Goal: Task Accomplishment & Management: Manage account settings

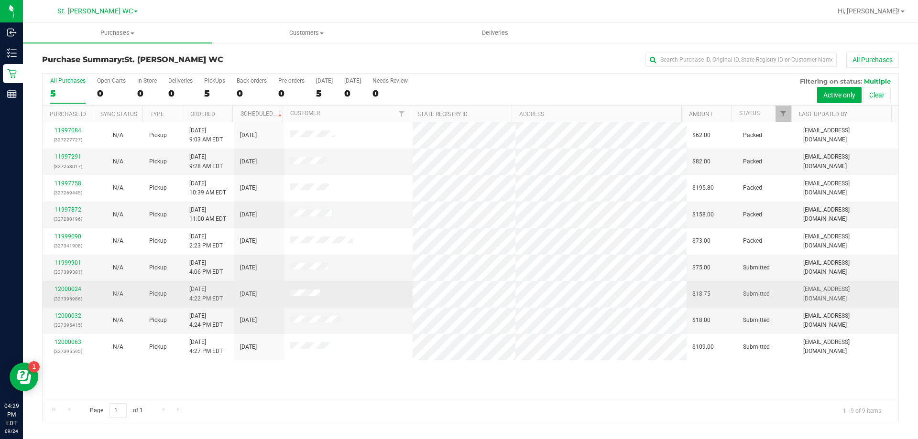
click at [67, 284] on td "12000024 (327395986)" at bounding box center [68, 294] width 50 height 26
click at [65, 287] on link "12000024" at bounding box center [67, 289] width 27 height 7
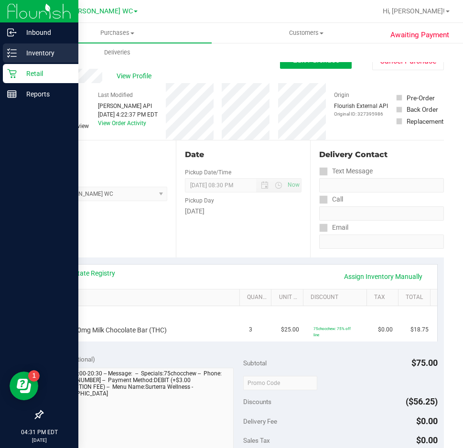
click at [21, 57] on p "Inventory" at bounding box center [45, 52] width 57 height 11
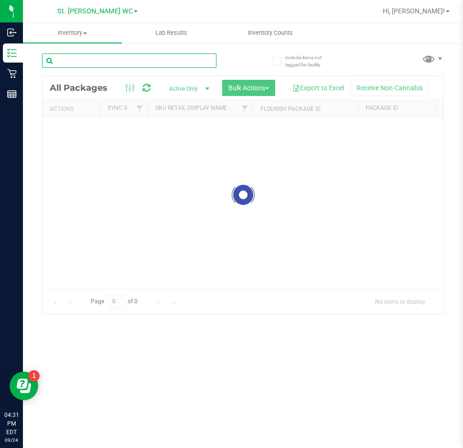
click at [92, 66] on div "Inventory All packages All inventory Waste log Create inventory Lab Results Inv…" at bounding box center [243, 235] width 440 height 425
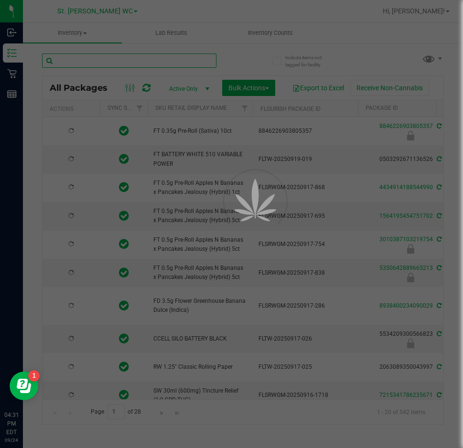
type input "[DATE]"
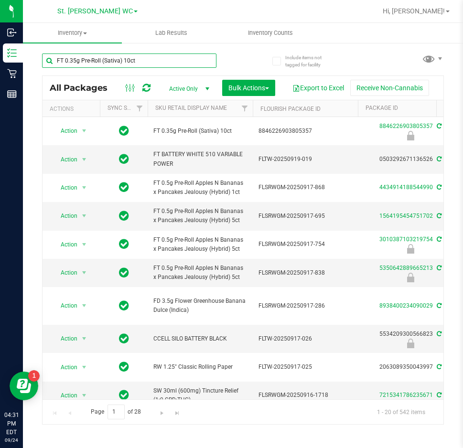
type input "FT 0.35g Pre-Roll (Sativa) 10ct"
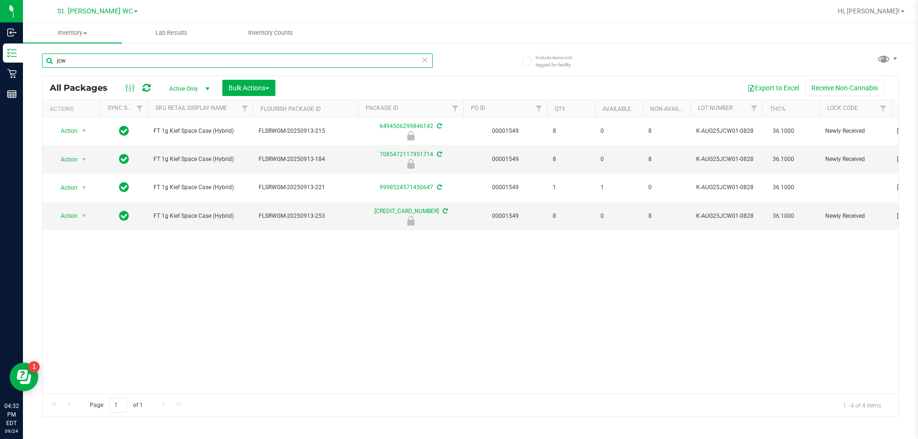
type input "jcw"
click at [471, 284] on div "Action Action Edit attributes Global inventory Locate package Package audit log…" at bounding box center [470, 255] width 855 height 277
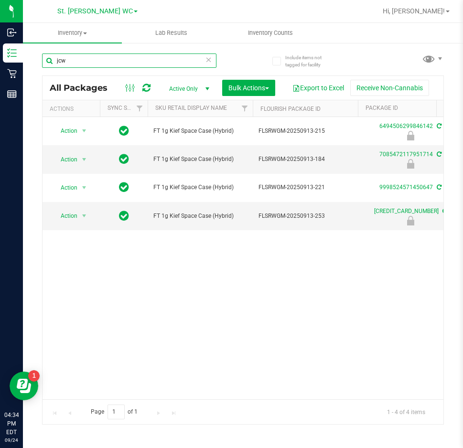
click at [30, 56] on div "Include items not tagged for facility jcw All Packages Active Only Active Only …" at bounding box center [243, 188] width 440 height 292
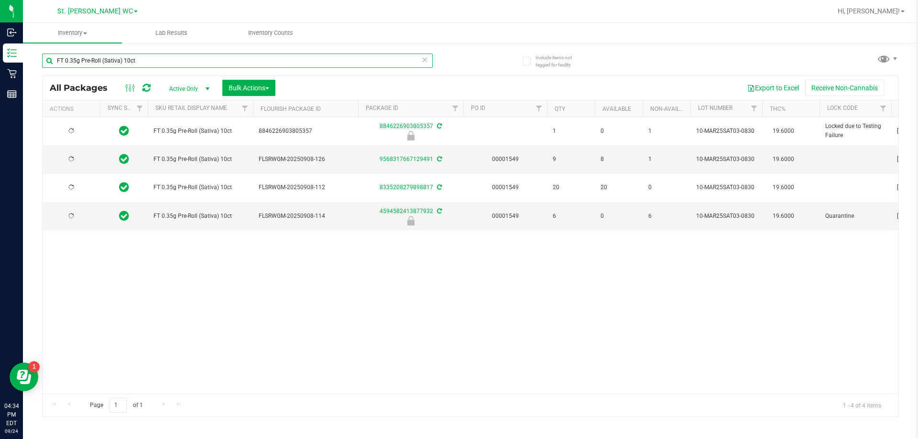
type input "FT 0.35g Pre-Roll (Sativa) 10ct"
click at [551, 293] on div "FT 0.35g Pre-Roll (Sativa) 10ct 8846226903805357 8846226903805357 1 0 1 10-MAR2…" at bounding box center [470, 255] width 855 height 277
click at [63, 158] on span "Action" at bounding box center [65, 159] width 26 height 13
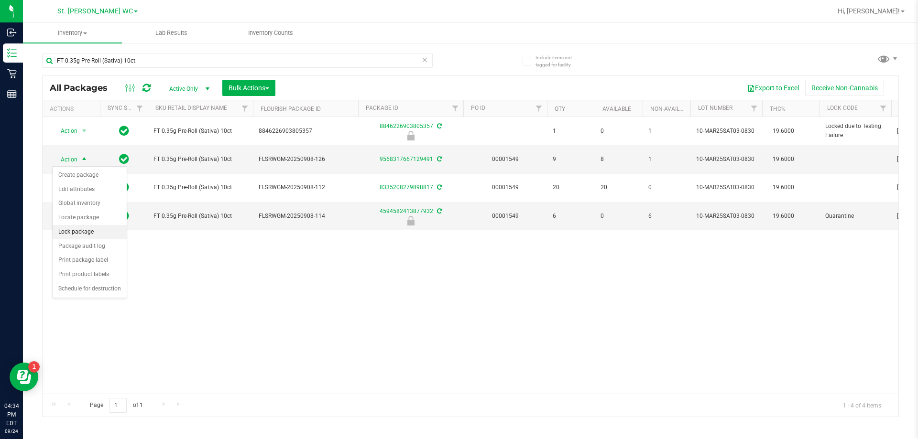
click at [78, 231] on li "Lock package" at bounding box center [90, 232] width 74 height 14
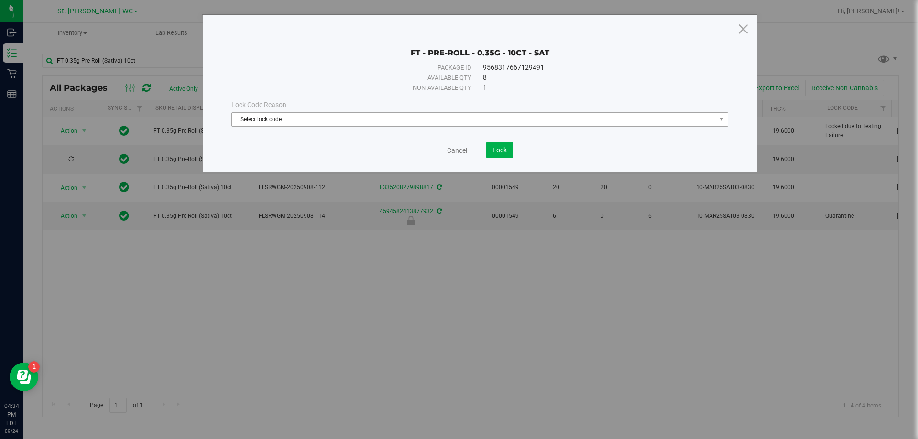
click at [288, 119] on span "Select lock code" at bounding box center [474, 119] width 484 height 13
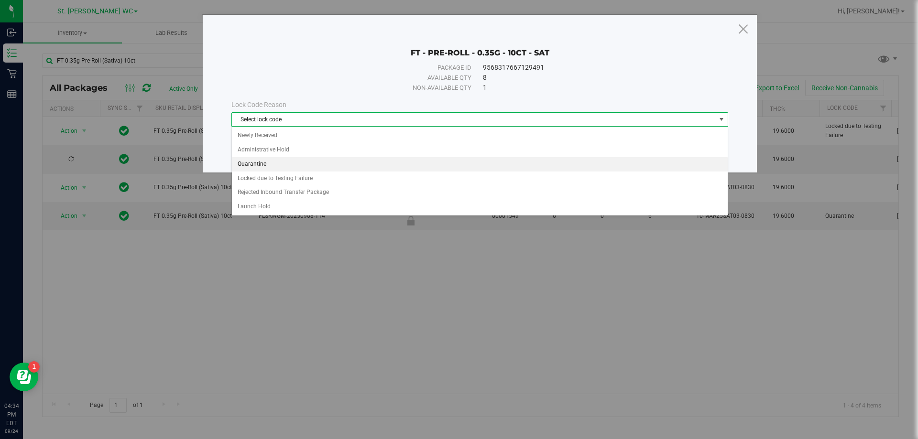
click at [255, 164] on li "Quarantine" at bounding box center [480, 164] width 496 height 14
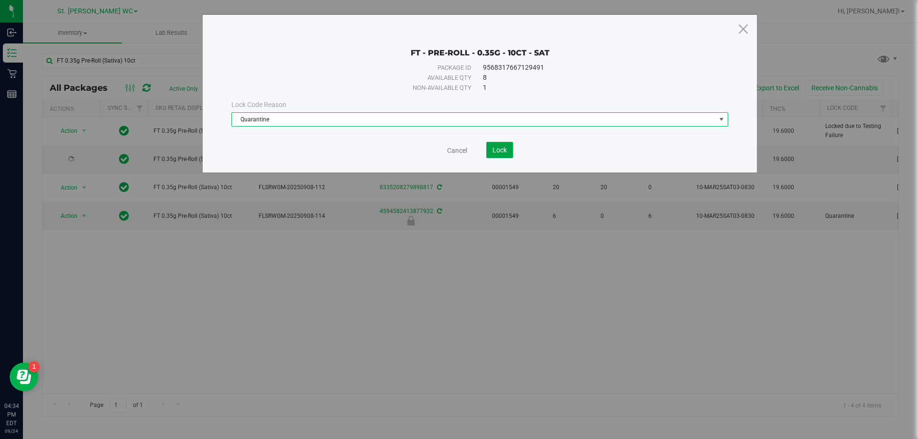
click at [506, 155] on button "Lock" at bounding box center [499, 150] width 27 height 16
click at [738, 29] on icon at bounding box center [742, 28] width 13 height 23
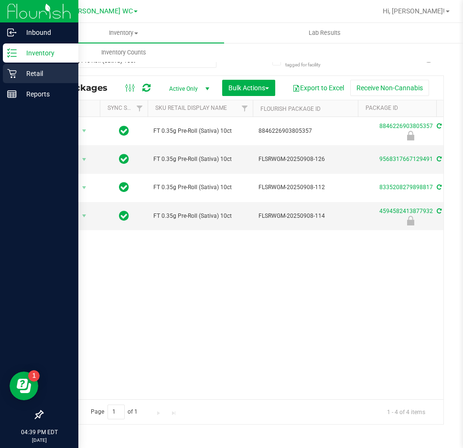
click at [19, 73] on p "Retail" at bounding box center [45, 73] width 57 height 11
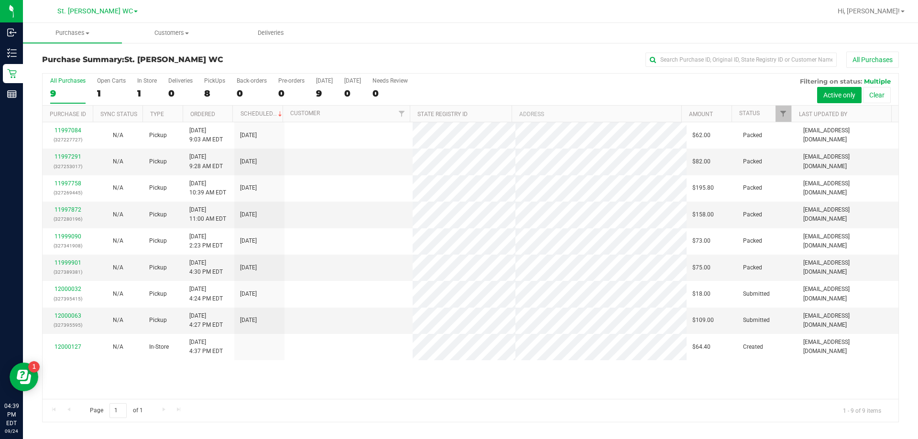
click at [361, 395] on div "11997084 (327227727) N/A Pickup [DATE] 9:03 AM EDT 9/24/2025 $62.00 Packed [EMA…" at bounding box center [470, 260] width 855 height 277
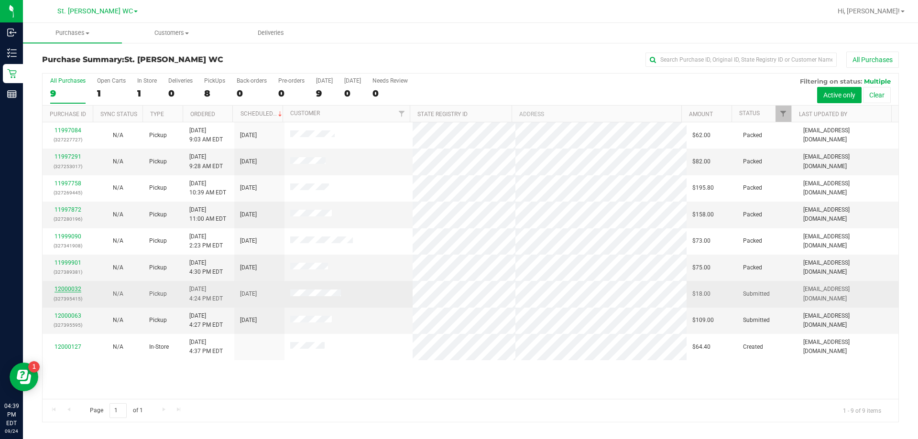
click at [65, 287] on link "12000032" at bounding box center [67, 289] width 27 height 7
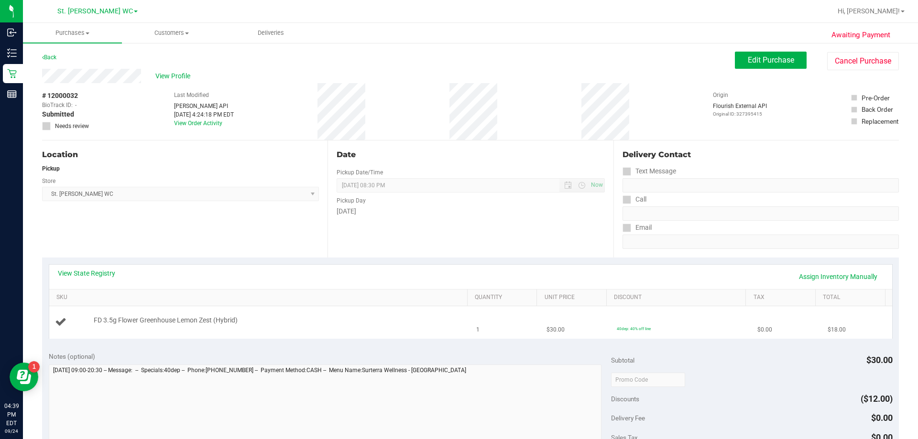
click at [289, 323] on div "FD 3.5g Flower Greenhouse Lemon Zest (Hybrid)" at bounding box center [276, 321] width 374 height 10
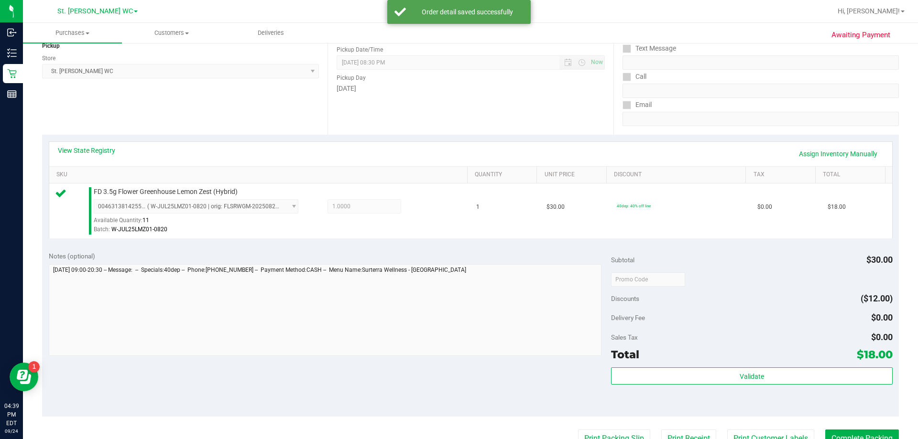
scroll to position [191, 0]
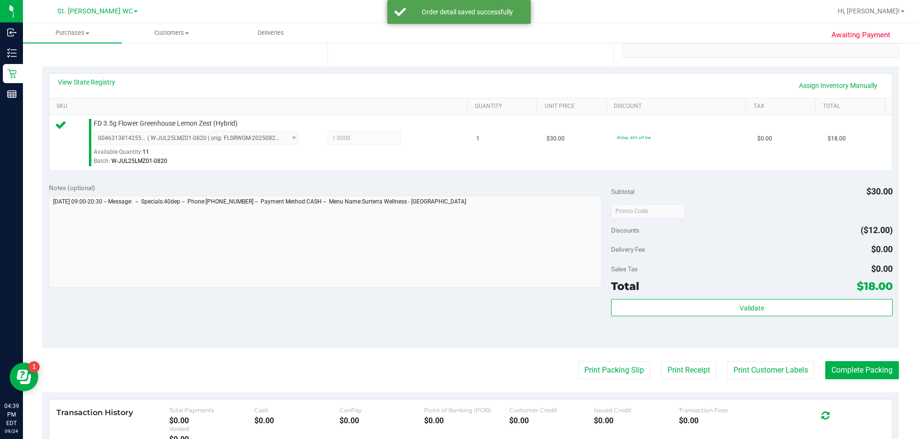
click at [697, 317] on div "Validate" at bounding box center [751, 320] width 281 height 43
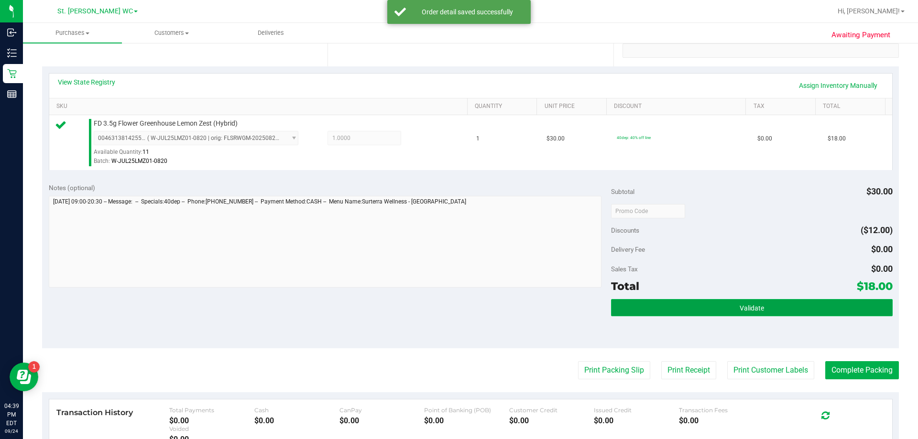
click at [692, 305] on button "Validate" at bounding box center [751, 307] width 281 height 17
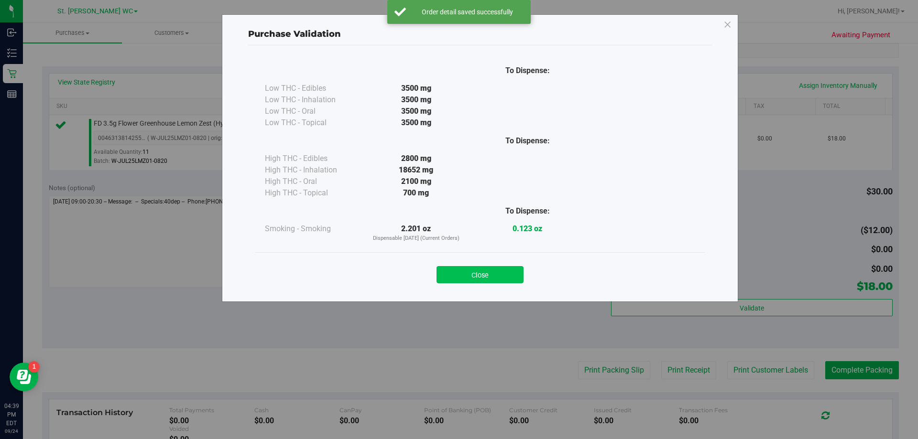
click at [487, 276] on button "Close" at bounding box center [479, 274] width 87 height 17
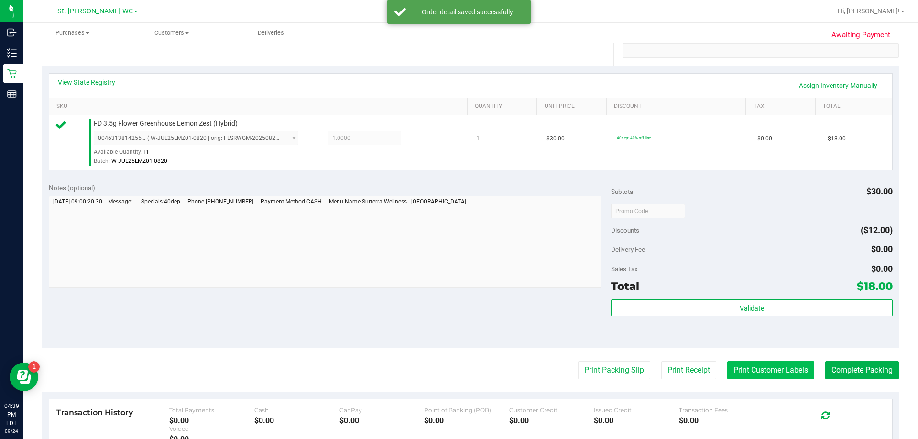
click at [745, 361] on button "Print Customer Labels" at bounding box center [770, 370] width 87 height 18
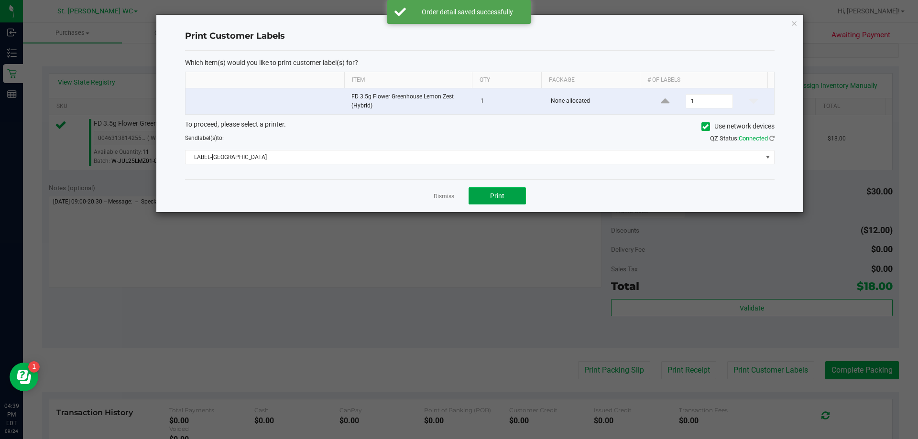
click at [521, 204] on button "Print" at bounding box center [496, 195] width 57 height 17
click at [795, 22] on icon "button" at bounding box center [793, 22] width 7 height 11
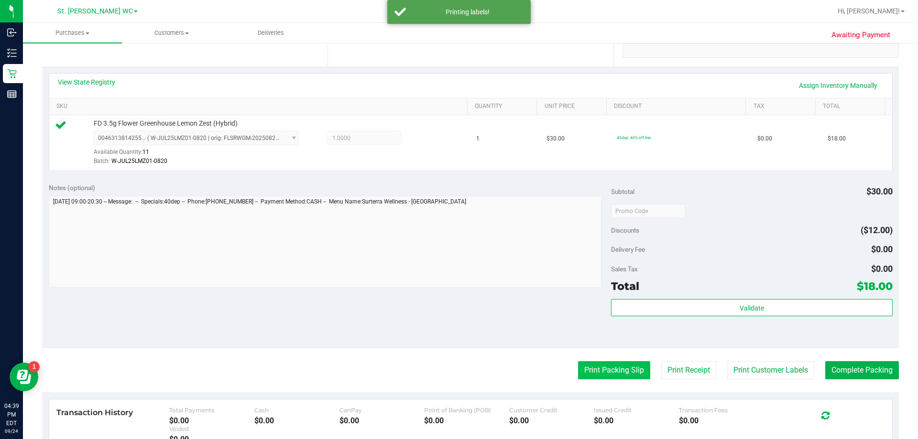
click at [594, 362] on button "Print Packing Slip" at bounding box center [614, 370] width 72 height 18
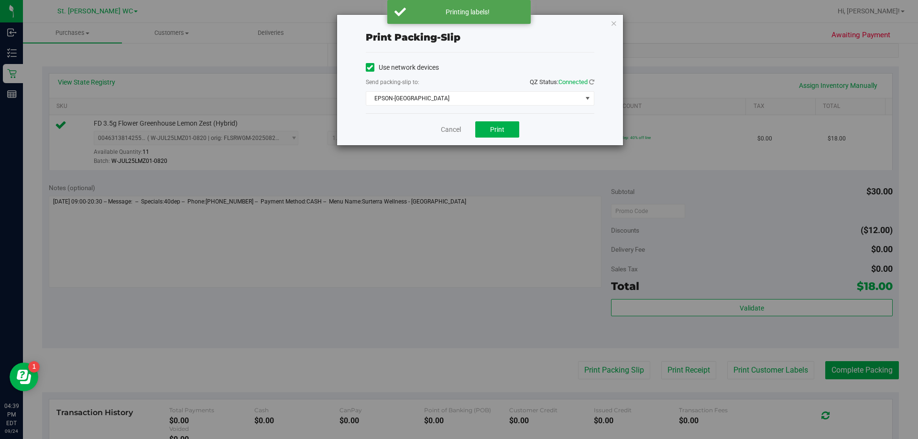
click at [509, 120] on div "Cancel Print" at bounding box center [480, 129] width 228 height 32
click at [505, 126] on button "Print" at bounding box center [497, 129] width 44 height 16
click at [613, 25] on icon "button" at bounding box center [613, 22] width 7 height 11
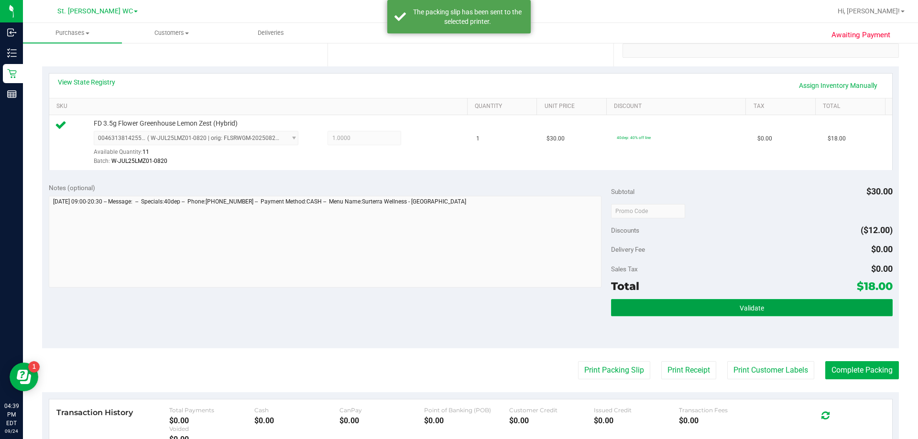
click at [698, 307] on button "Validate" at bounding box center [751, 307] width 281 height 17
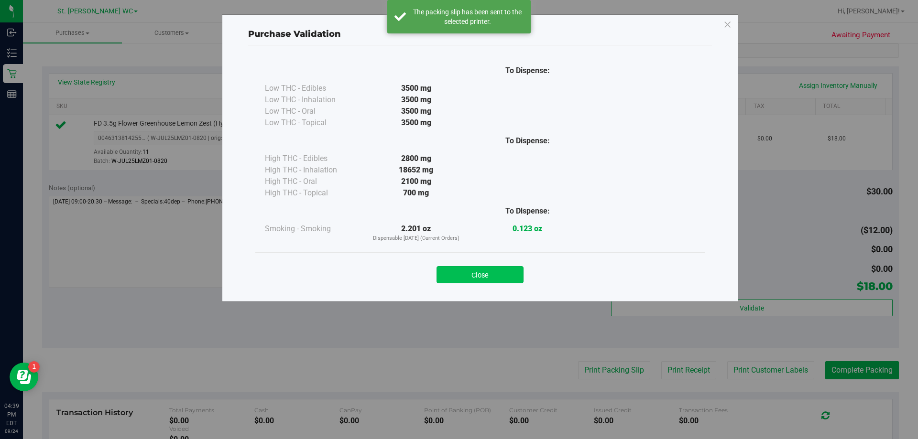
click at [493, 269] on button "Close" at bounding box center [479, 274] width 87 height 17
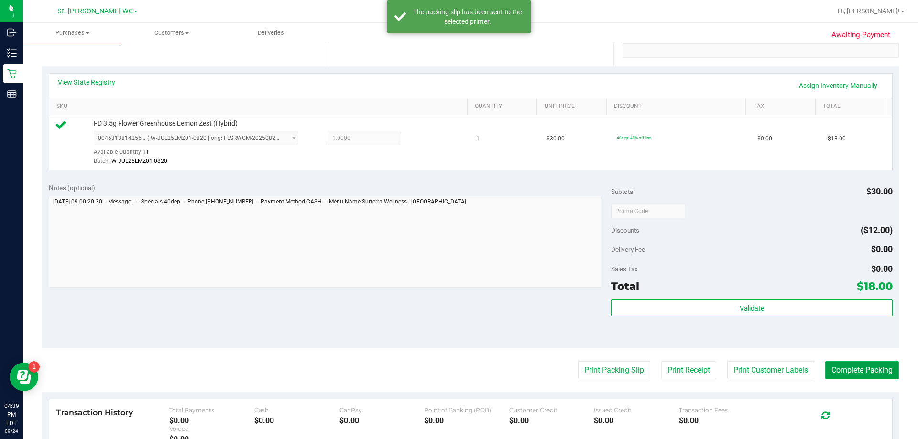
click at [874, 368] on button "Complete Packing" at bounding box center [862, 370] width 74 height 18
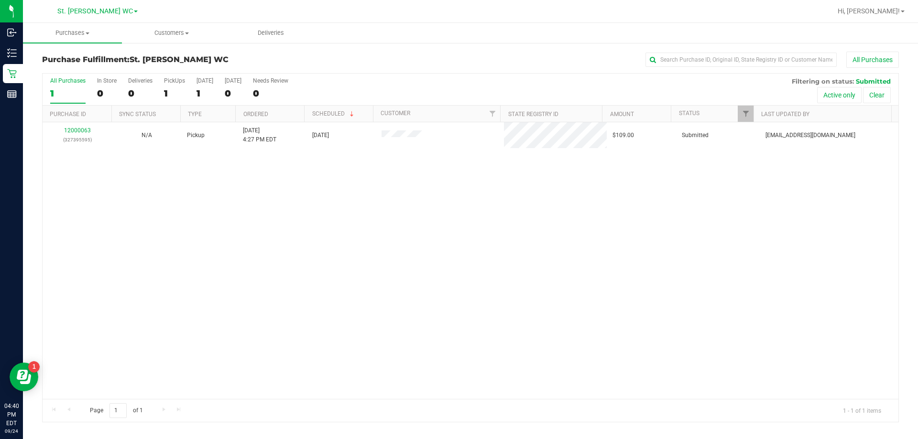
click at [533, 292] on div "12000063 (327395595) N/A Pickup [DATE] 4:27 PM EDT 9/24/2025 $109.00 Submitted …" at bounding box center [470, 260] width 855 height 277
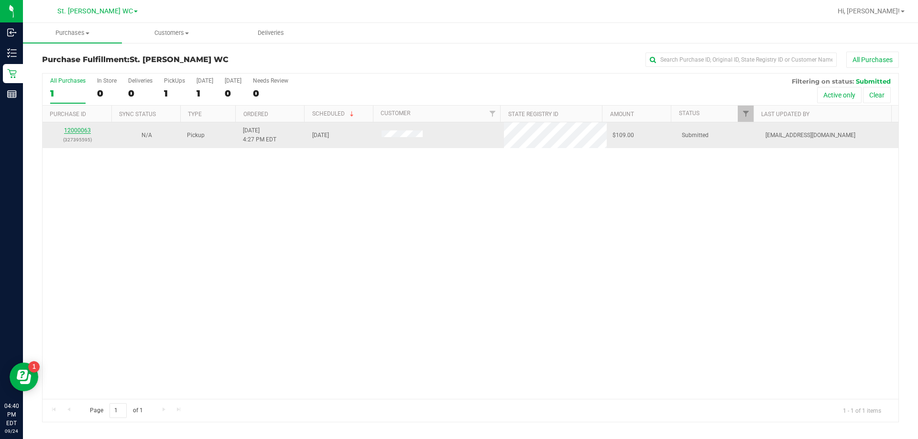
click at [87, 132] on link "12000063" at bounding box center [77, 130] width 27 height 7
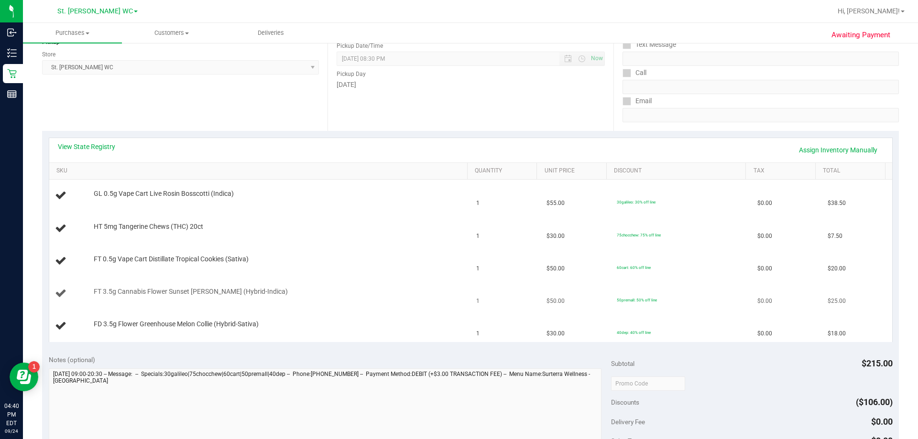
scroll to position [143, 0]
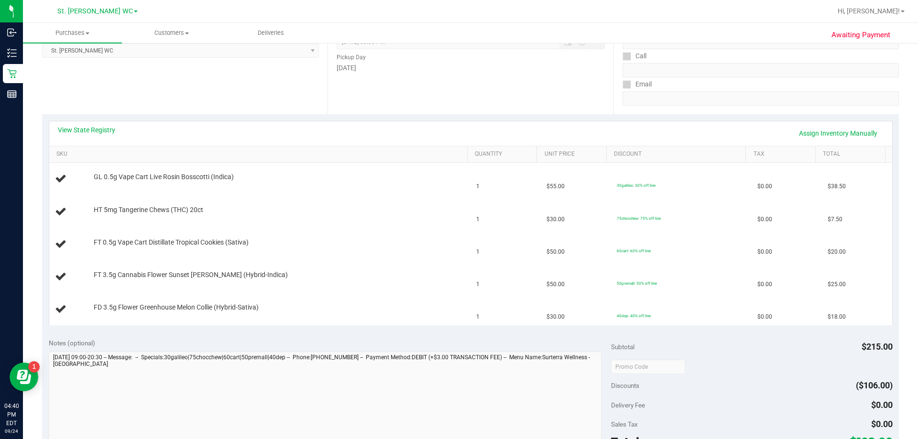
click at [80, 135] on div "View State Registry Assign Inventory Manually" at bounding box center [470, 133] width 825 height 16
click at [79, 131] on link "View State Registry" at bounding box center [86, 130] width 57 height 10
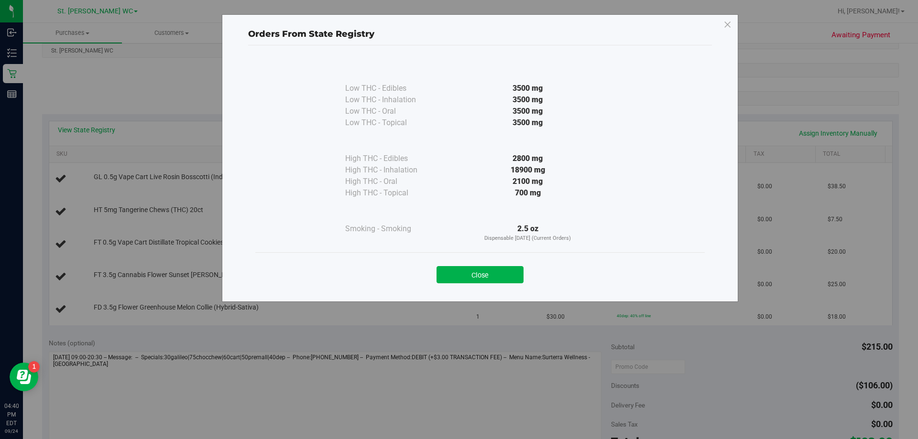
click at [489, 264] on div "Close" at bounding box center [479, 272] width 435 height 24
click at [485, 273] on button "Close" at bounding box center [479, 274] width 87 height 17
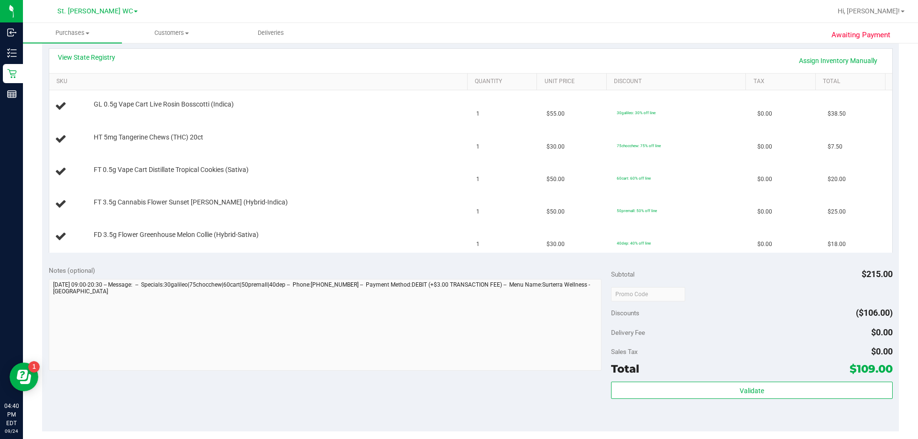
scroll to position [239, 0]
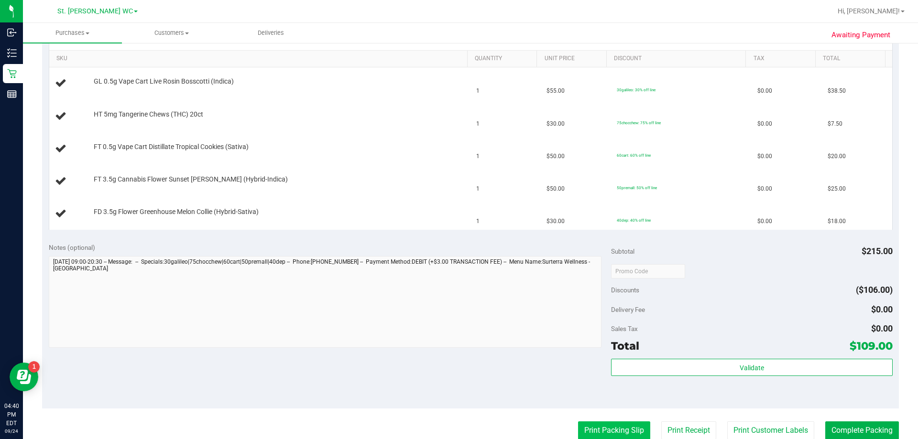
click at [599, 431] on button "Print Packing Slip" at bounding box center [614, 431] width 72 height 18
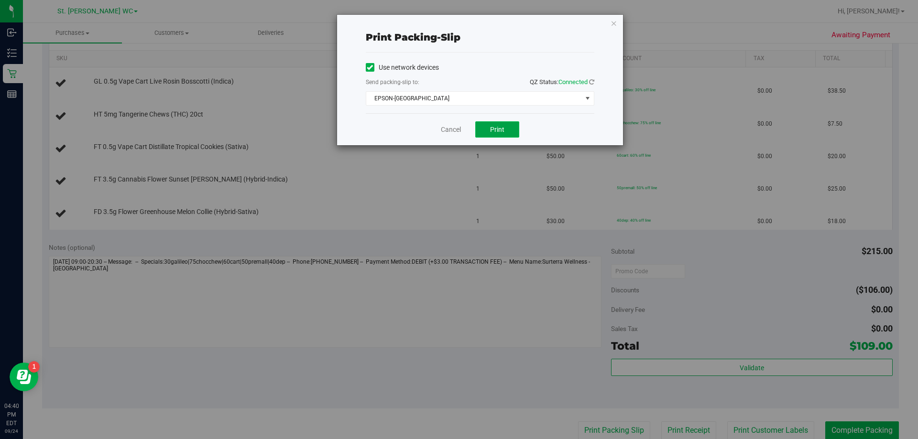
click at [488, 130] on button "Print" at bounding box center [497, 129] width 44 height 16
click at [625, 18] on div "Print packing-slip Use network devices Send packing-slip to: QZ Status: Connect…" at bounding box center [462, 219] width 925 height 439
click at [627, 17] on div "Print packing-slip Use network devices Send packing-slip to: QZ Status: Connect…" at bounding box center [462, 219] width 925 height 439
click at [613, 24] on icon "button" at bounding box center [613, 22] width 7 height 11
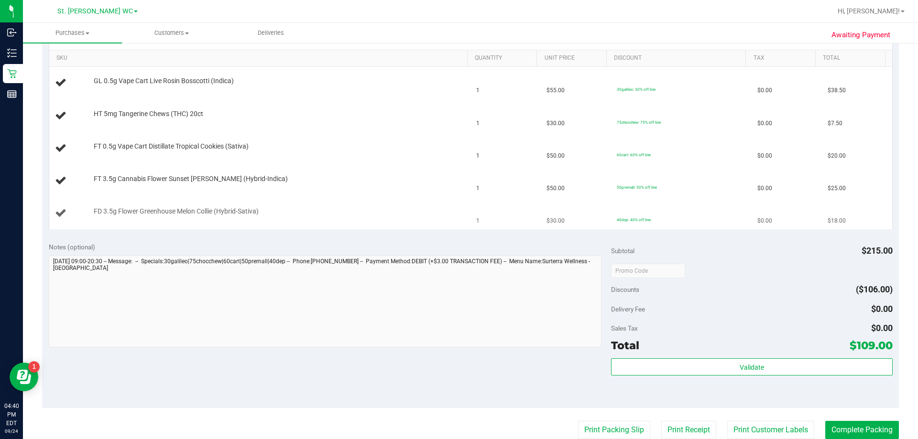
click at [520, 229] on td "1" at bounding box center [505, 213] width 70 height 32
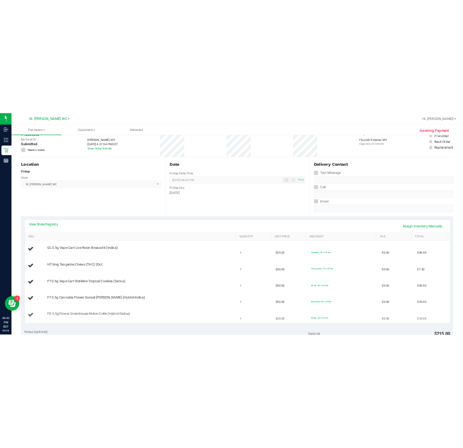
scroll to position [0, 0]
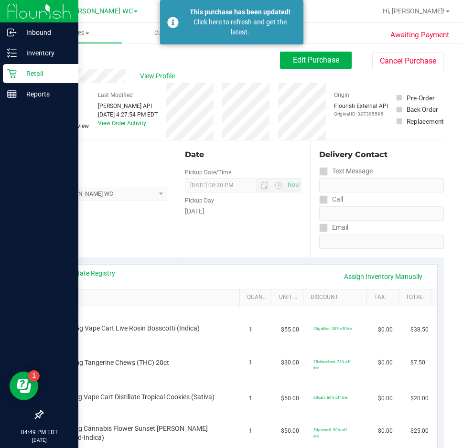
drag, startPoint x: 23, startPoint y: 70, endPoint x: 43, endPoint y: 65, distance: 20.1
click at [23, 70] on p "Retail" at bounding box center [45, 73] width 57 height 11
